Goal: Information Seeking & Learning: Learn about a topic

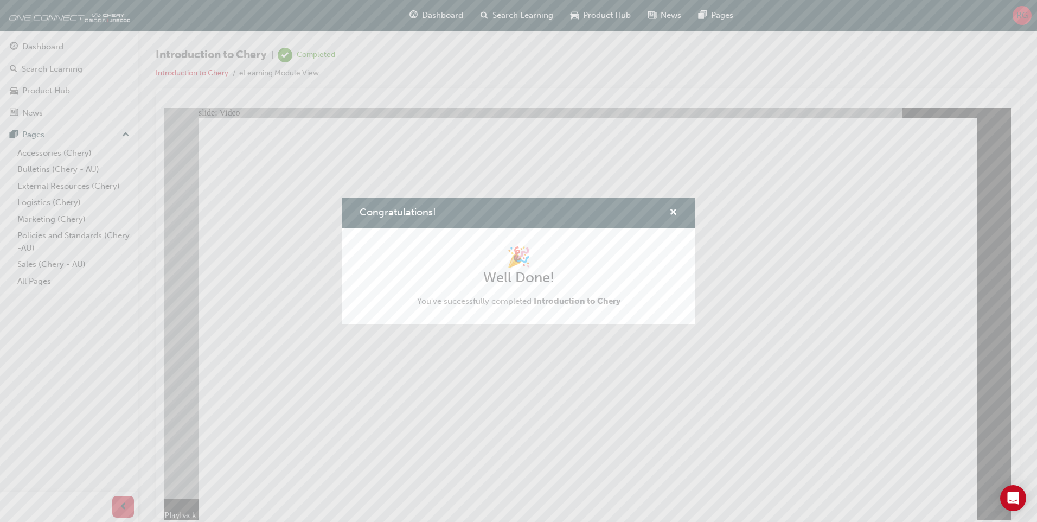
type input "311"
click at [670, 212] on span "cross-icon" at bounding box center [673, 213] width 8 height 10
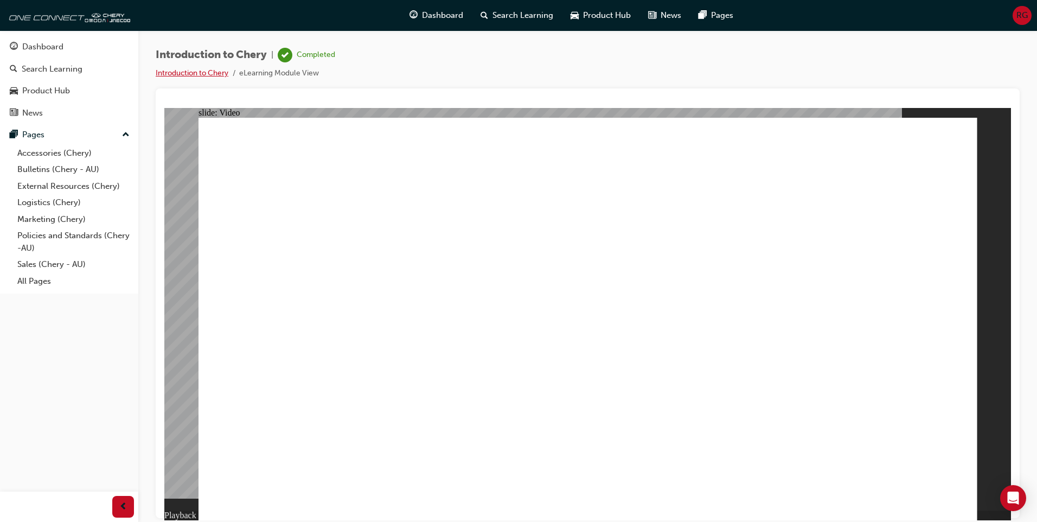
click at [182, 69] on link "Introduction to Chery" at bounding box center [192, 72] width 73 height 9
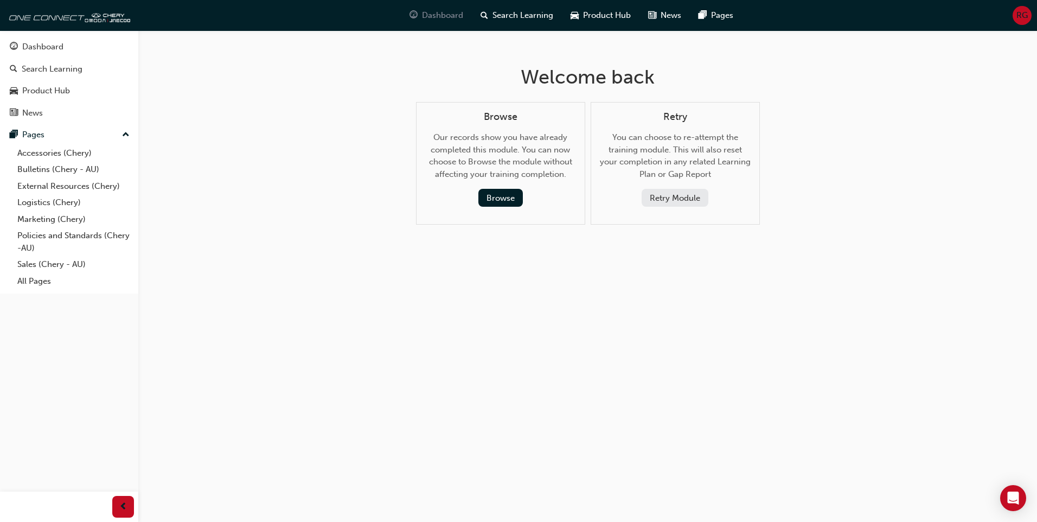
click at [430, 16] on span "Dashboard" at bounding box center [442, 15] width 41 height 12
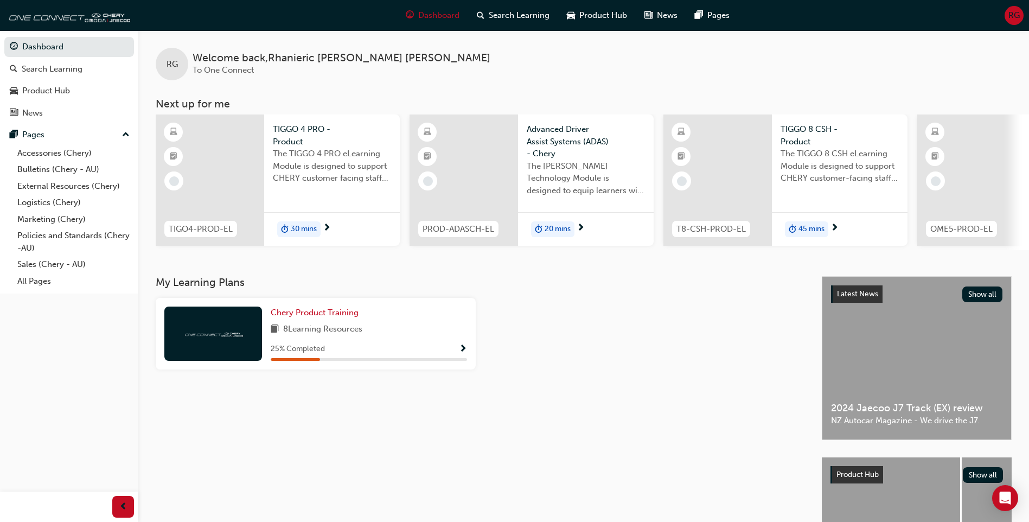
click at [222, 171] on div at bounding box center [210, 179] width 108 height 131
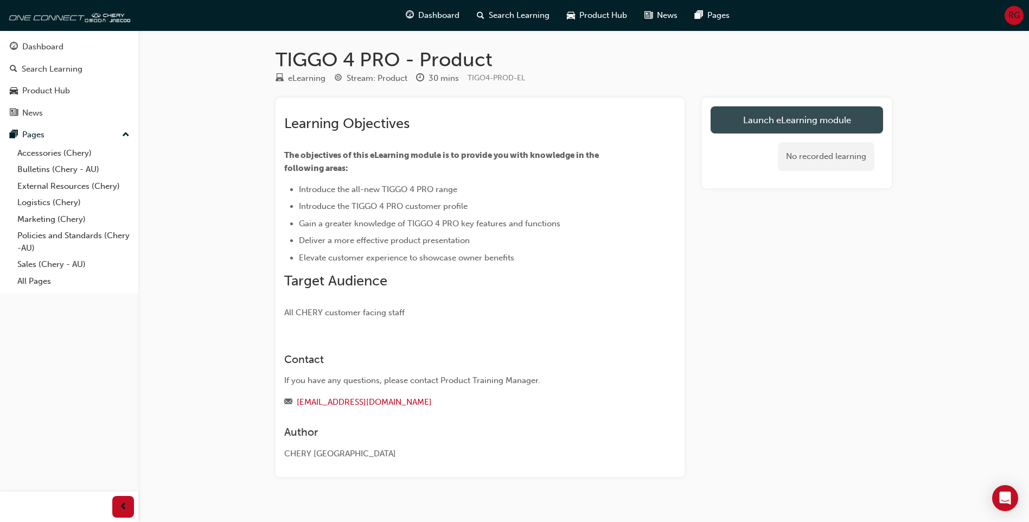
click at [842, 127] on link "Launch eLearning module" at bounding box center [797, 119] width 172 height 27
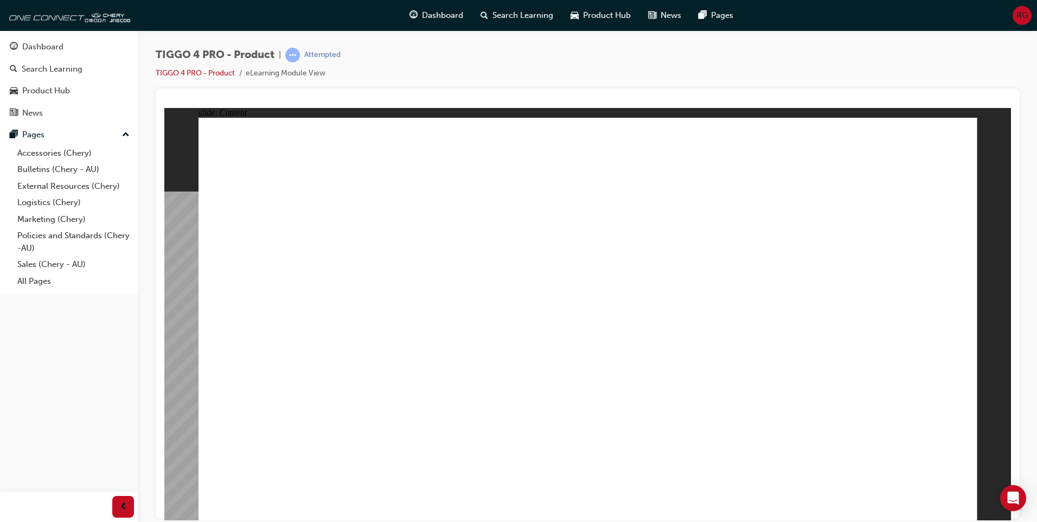
drag, startPoint x: 338, startPoint y: 208, endPoint x: 335, endPoint y: 254, distance: 46.2
